Goal: Task Accomplishment & Management: Manage account settings

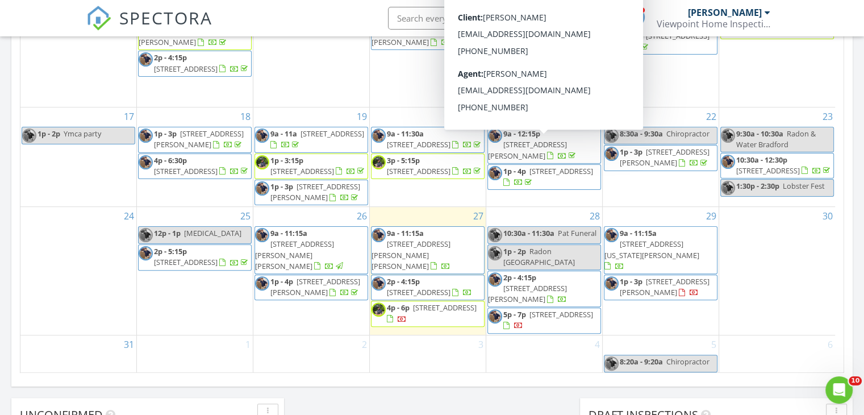
scroll to position [682, 0]
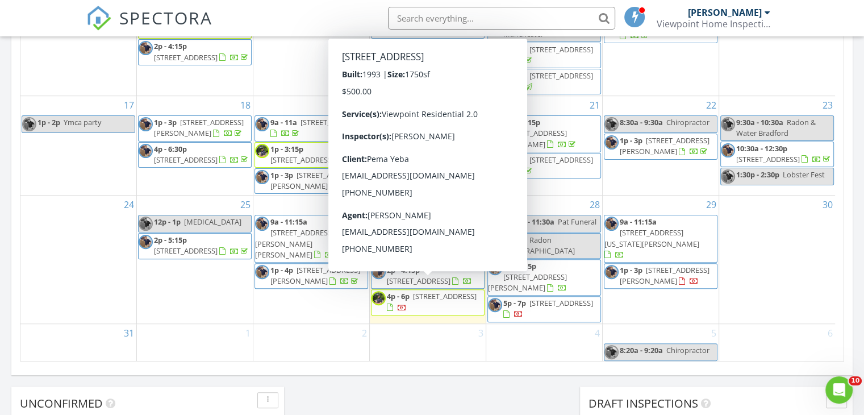
click at [430, 291] on span "52 Pullman St, Manchester 03103" at bounding box center [445, 296] width 64 height 10
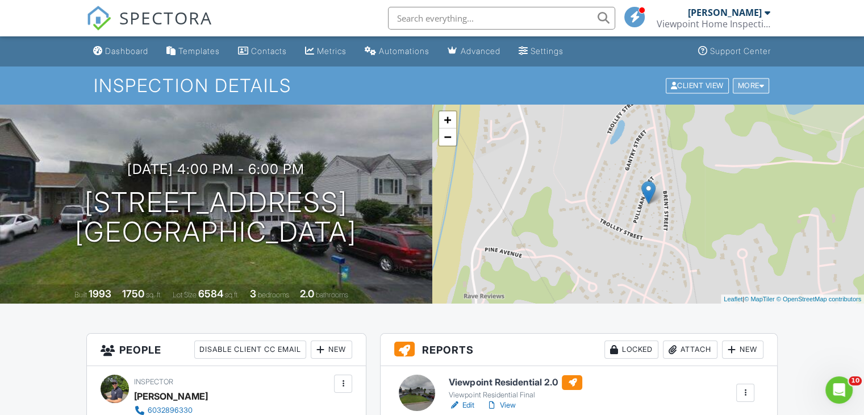
click at [762, 84] on div at bounding box center [762, 85] width 5 height 7
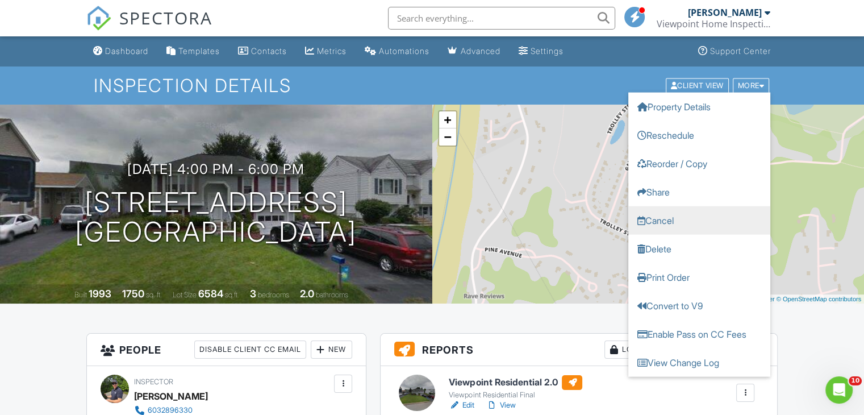
click at [661, 217] on link "Cancel" at bounding box center [699, 220] width 142 height 28
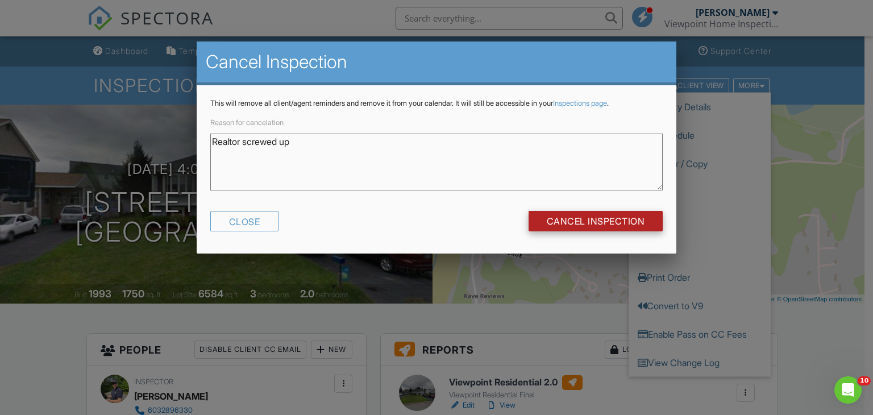
type textarea "Realtor screwed up"
click at [596, 218] on input "Cancel Inspection" at bounding box center [595, 221] width 135 height 20
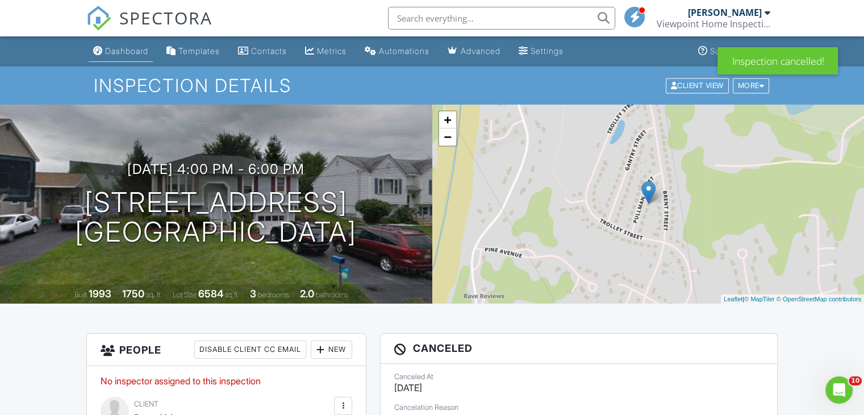
click at [127, 52] on div "Dashboard" at bounding box center [126, 51] width 43 height 10
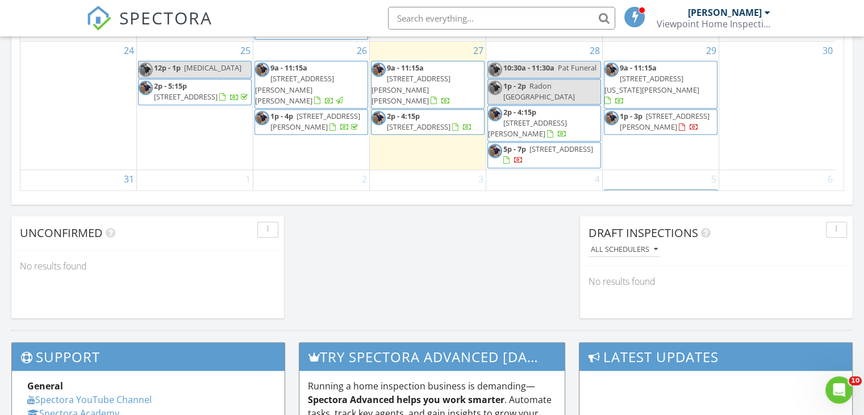
scroll to position [217, 0]
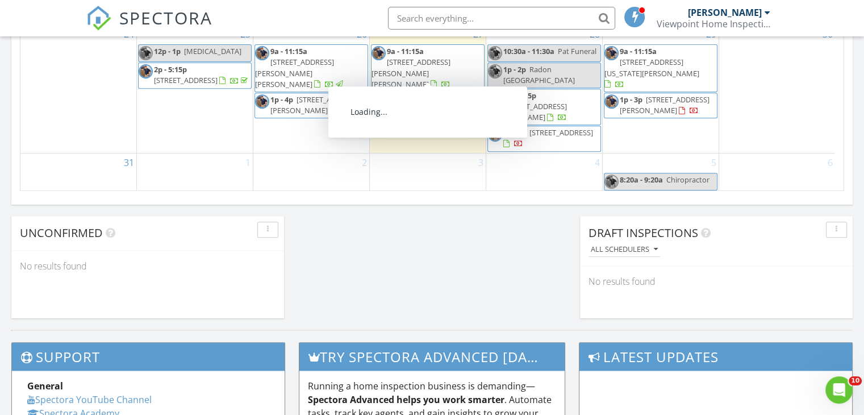
click at [424, 56] on span "9a - 11:15a" at bounding box center [405, 51] width 37 height 10
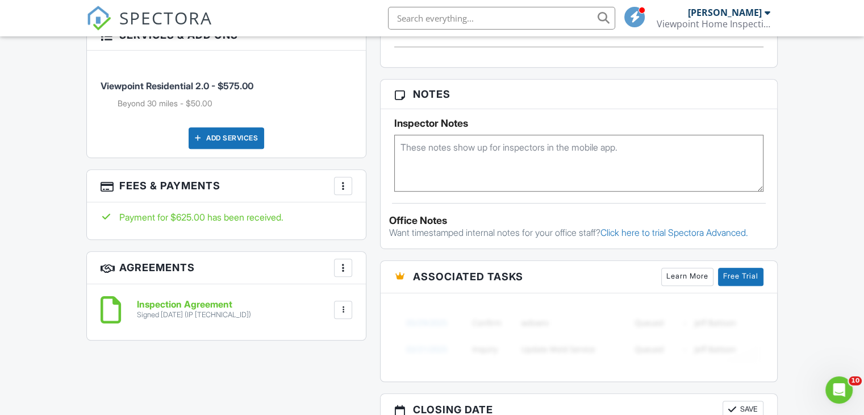
click at [341, 180] on div at bounding box center [343, 185] width 11 height 11
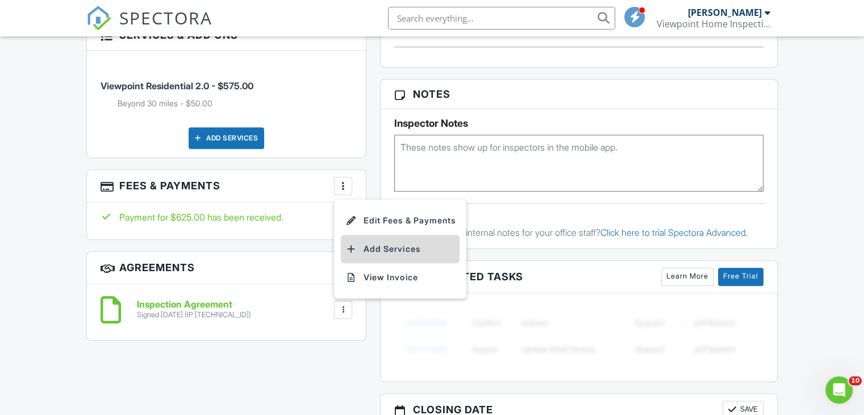
click at [380, 237] on li "Add Services" at bounding box center [400, 249] width 119 height 28
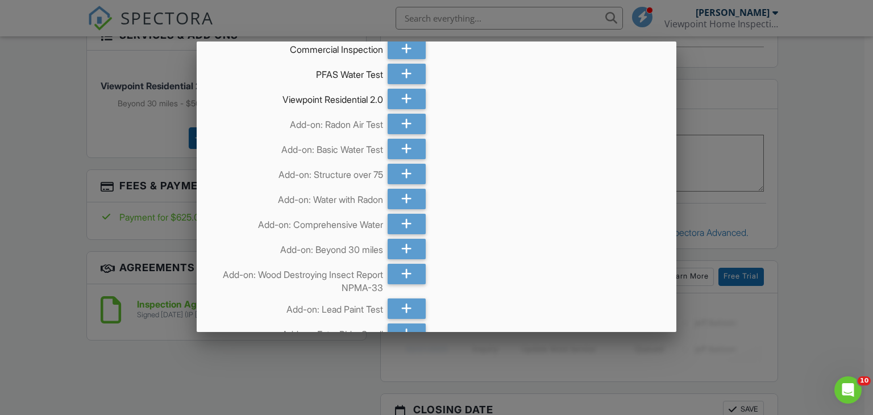
scroll to position [221, 0]
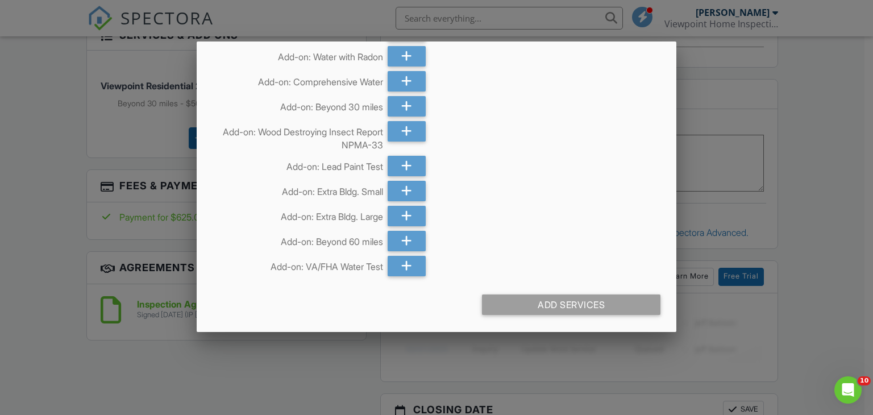
click at [701, 184] on div at bounding box center [436, 202] width 873 height 519
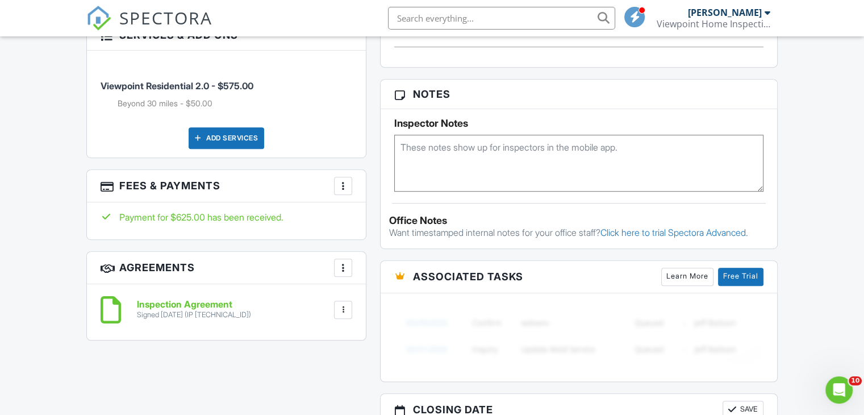
click at [340, 180] on div at bounding box center [343, 185] width 11 height 11
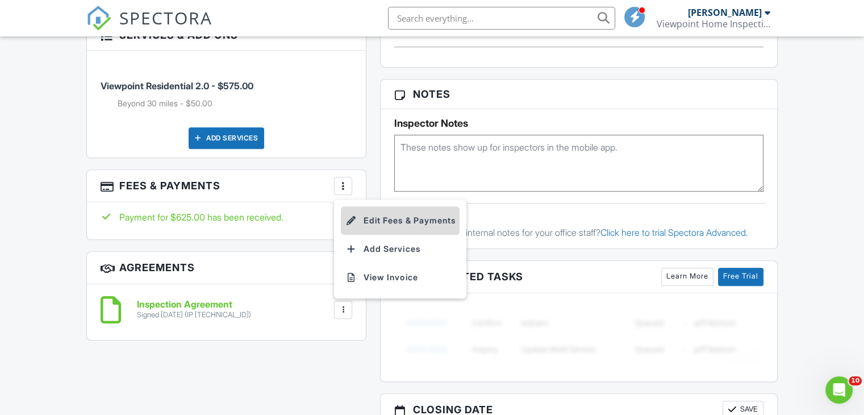
click at [377, 210] on li "Edit Fees & Payments" at bounding box center [400, 220] width 119 height 28
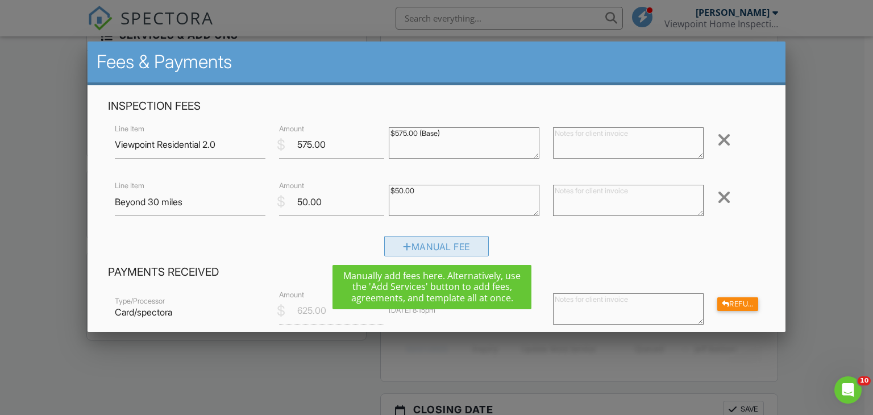
click at [441, 246] on div "Manual Fee" at bounding box center [436, 246] width 105 height 20
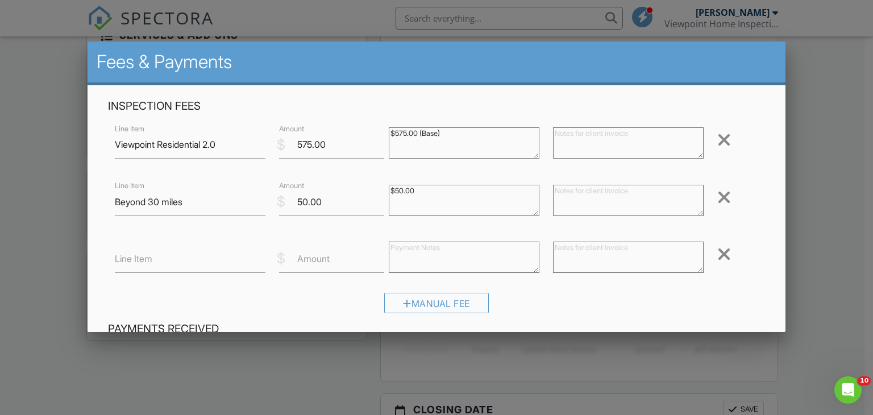
click at [148, 261] on label "Line Item" at bounding box center [134, 258] width 38 height 13
click at [148, 261] on input "Line Item" at bounding box center [190, 259] width 151 height 28
type input "V"
type input "Standard VA/FHA Water Test"
click at [299, 265] on input "Amount" at bounding box center [331, 259] width 105 height 28
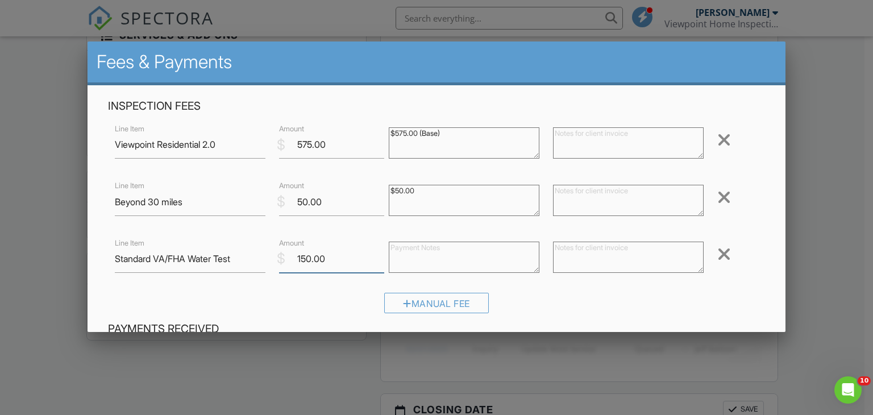
type input "150.00"
click at [402, 251] on textarea at bounding box center [464, 257] width 151 height 31
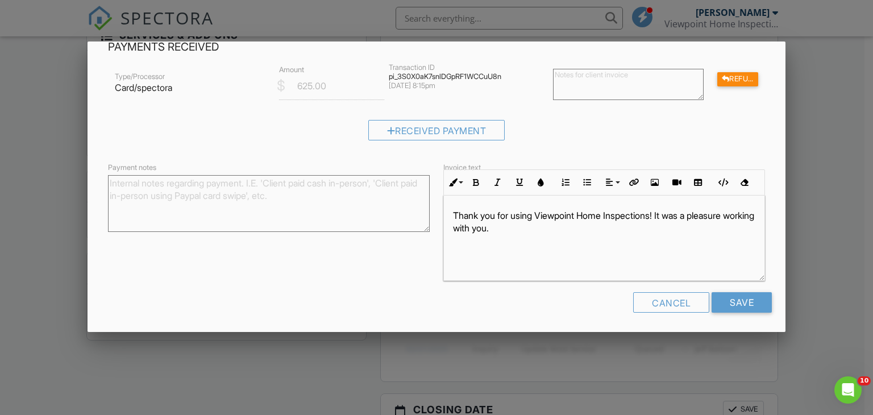
scroll to position [284, 0]
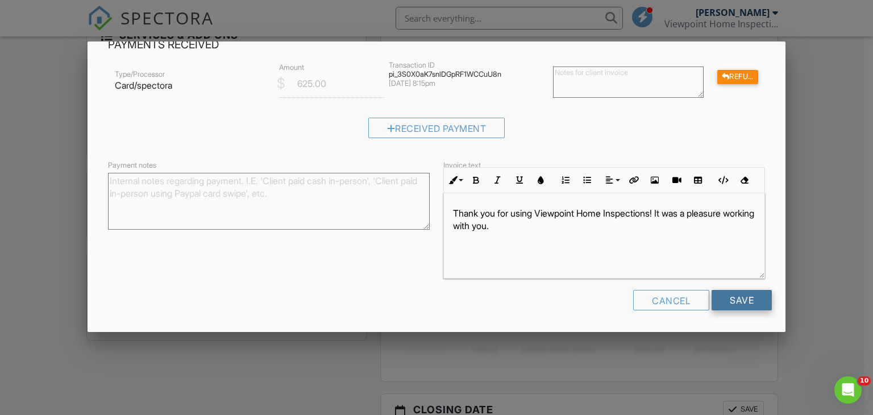
type textarea "$150.00"
click at [744, 298] on input "Save" at bounding box center [741, 300] width 60 height 20
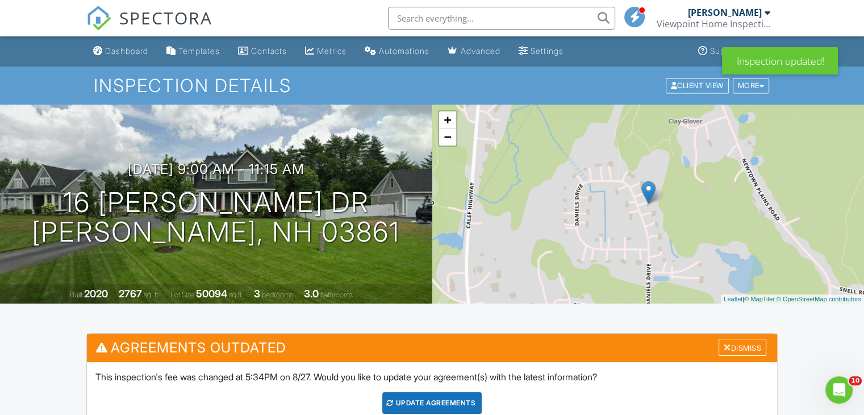
click at [451, 402] on div "Update Agreements" at bounding box center [431, 403] width 99 height 22
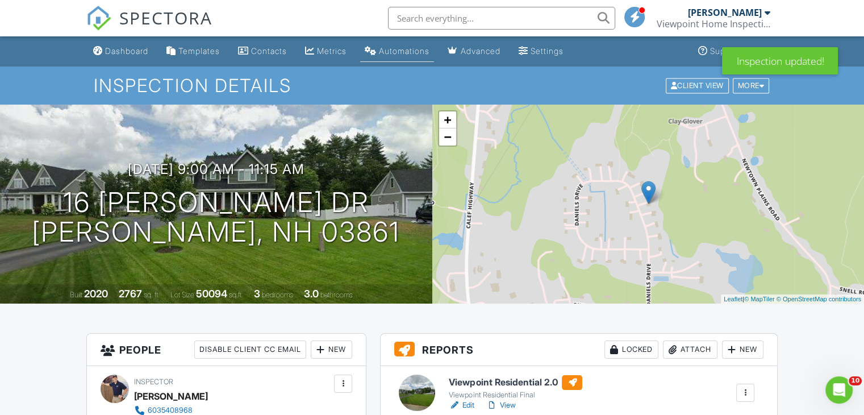
click at [417, 51] on div "Automations" at bounding box center [404, 51] width 51 height 10
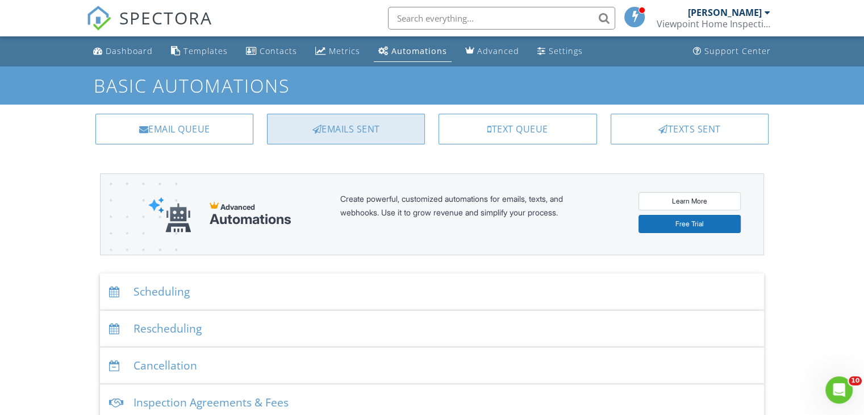
click at [355, 130] on div "Emails Sent" at bounding box center [346, 129] width 158 height 31
